Goal: Check status: Check status

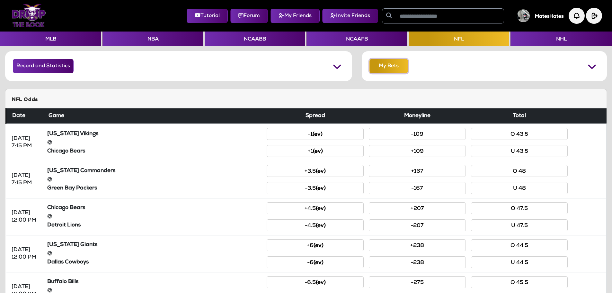
click at [380, 66] on button "My Bets" at bounding box center [388, 66] width 39 height 14
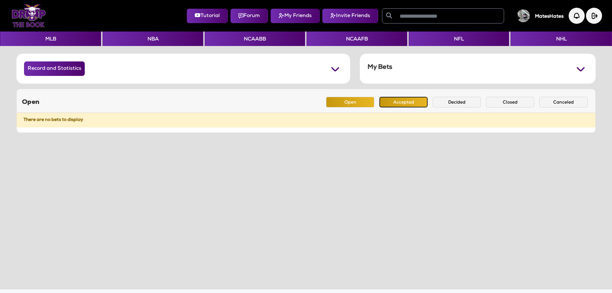
click at [399, 102] on button "Accepted" at bounding box center [403, 102] width 48 height 11
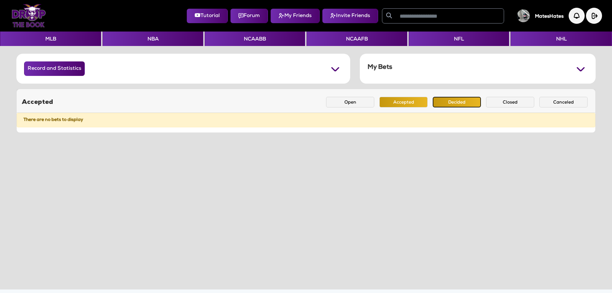
click at [439, 105] on button "Decided" at bounding box center [457, 102] width 48 height 11
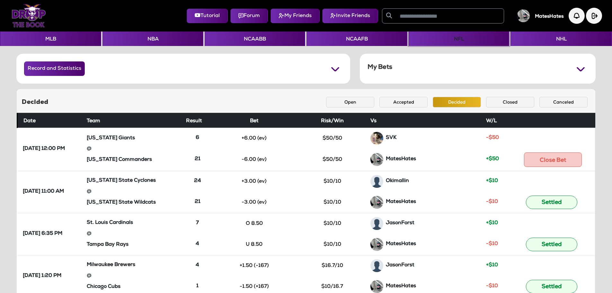
click at [461, 38] on button "NFL" at bounding box center [458, 38] width 101 height 14
